Goal: Information Seeking & Learning: Find contact information

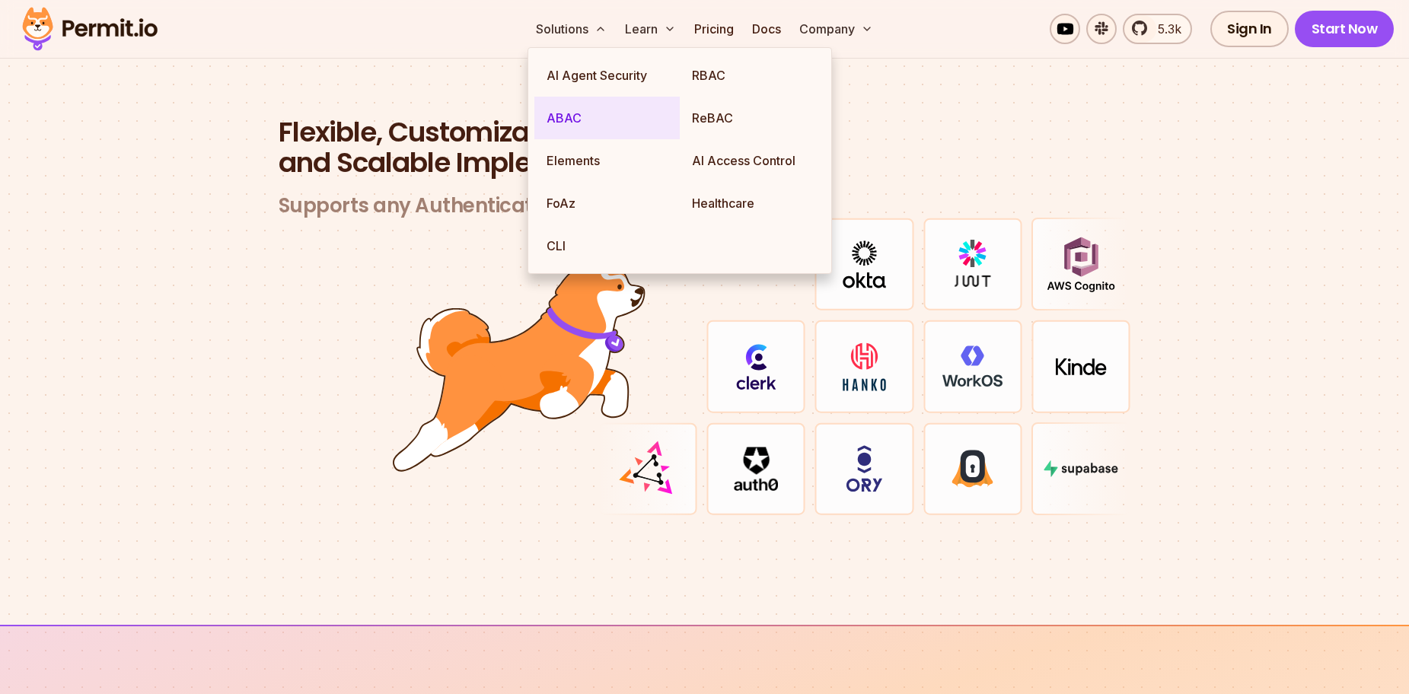
click at [586, 113] on link "ABAC" at bounding box center [607, 118] width 145 height 43
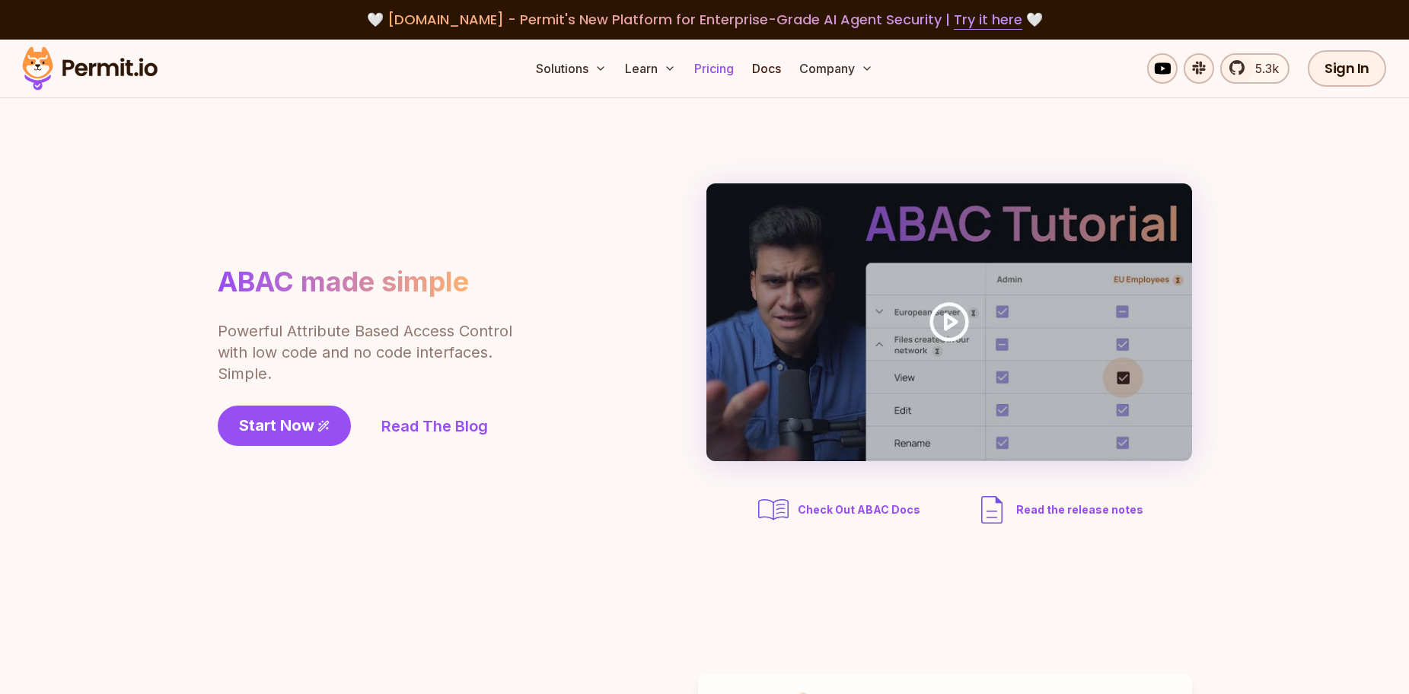
click at [717, 68] on link "Pricing" at bounding box center [714, 68] width 52 height 30
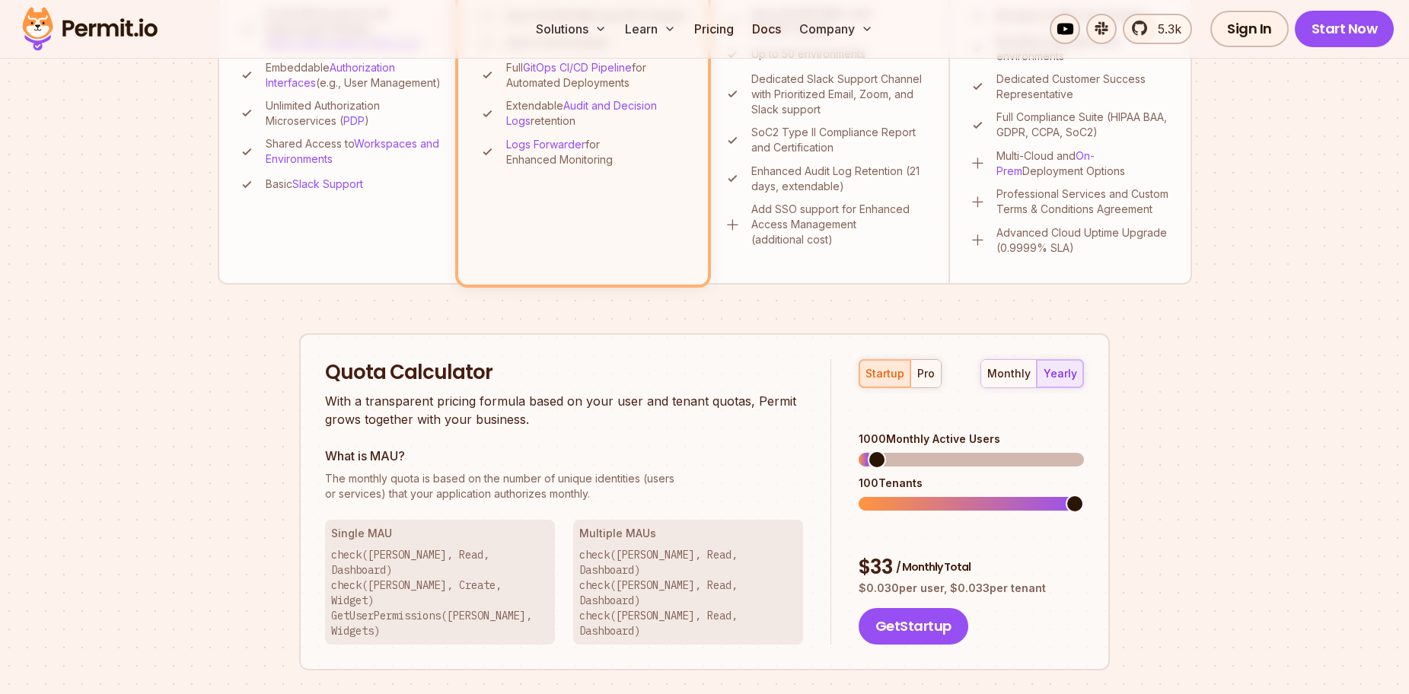
scroll to position [889, 0]
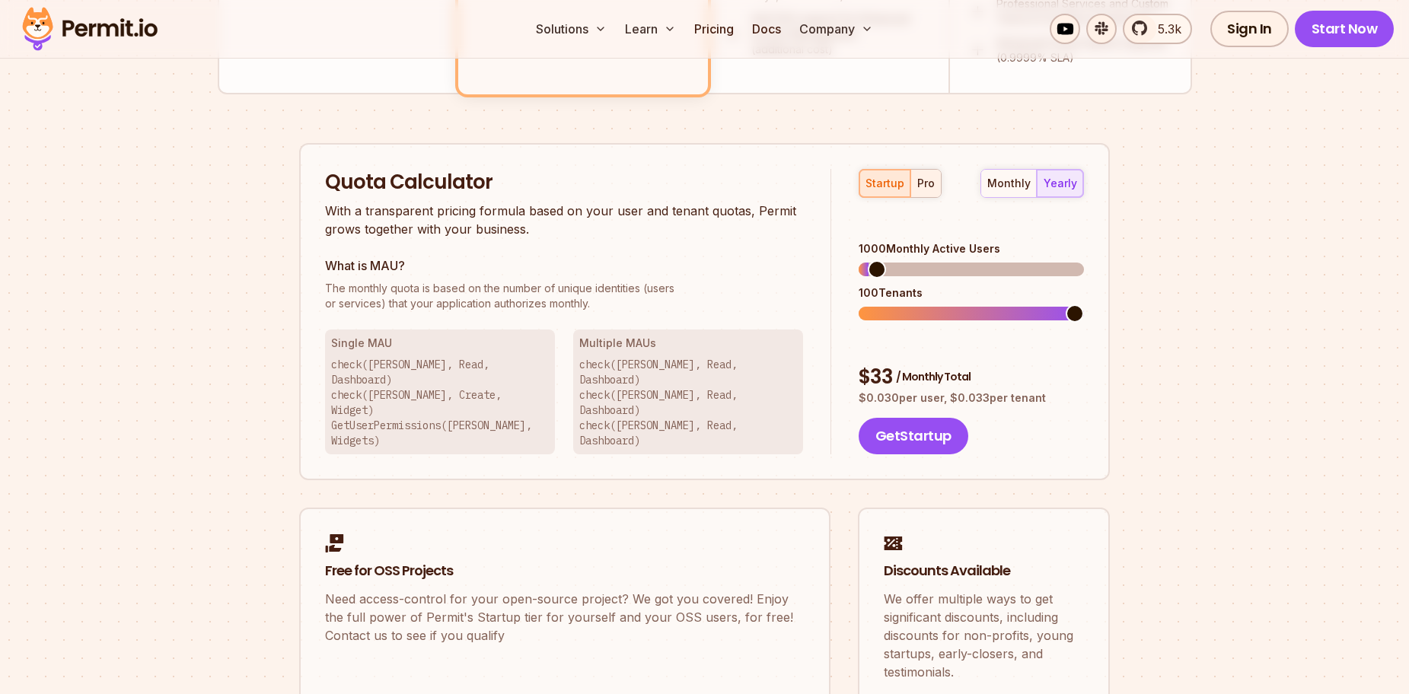
click at [925, 193] on button "pro" at bounding box center [926, 183] width 30 height 27
click at [859, 260] on span at bounding box center [868, 269] width 18 height 18
click at [871, 260] on span at bounding box center [879, 269] width 18 height 18
click at [859, 260] on span at bounding box center [868, 269] width 18 height 18
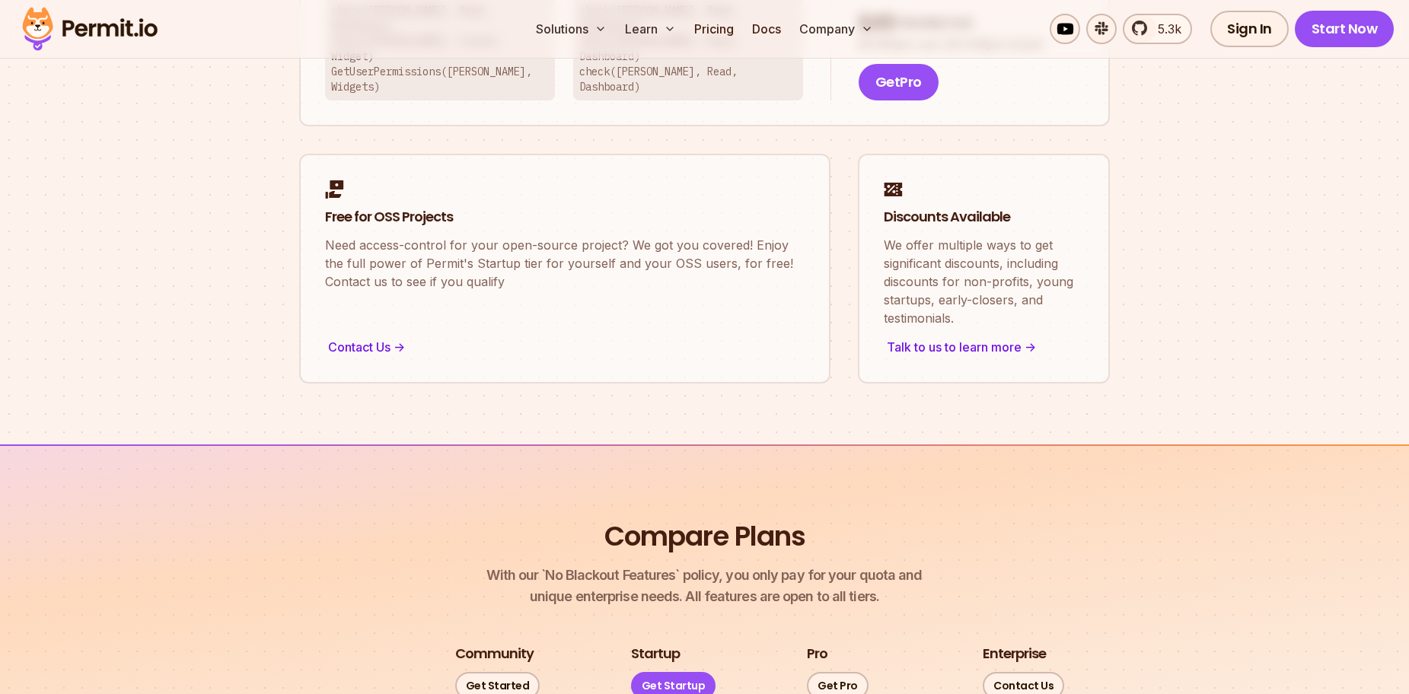
scroll to position [1244, 0]
click at [371, 332] on div "Contact Us ->" at bounding box center [565, 342] width 480 height 21
